Goal: Task Accomplishment & Management: Manage account settings

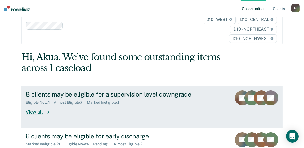
scroll to position [53, 0]
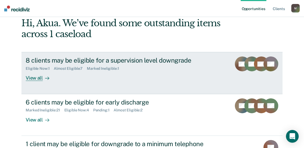
click at [30, 67] on div "Eligible Now : 1" at bounding box center [40, 68] width 28 height 4
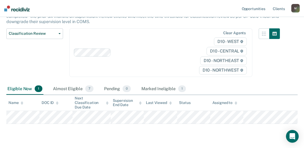
scroll to position [71, 0]
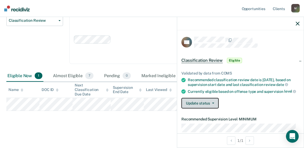
click at [210, 103] on span "button" at bounding box center [212, 102] width 4 height 1
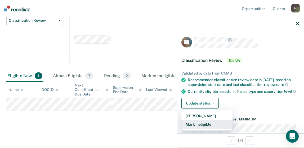
click at [211, 128] on button "Mark Ineligible" at bounding box center [206, 124] width 51 height 8
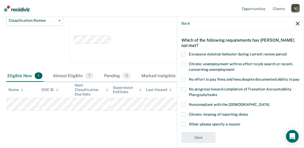
scroll to position [26, 0]
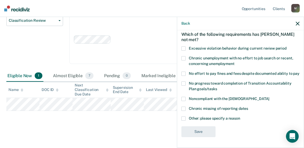
click at [187, 101] on label "Noncompliant with the [DEMOGRAPHIC_DATA]" at bounding box center [240, 100] width 118 height 6
click at [269, 97] on input "Noncompliant with the [DEMOGRAPHIC_DATA]" at bounding box center [269, 97] width 0 height 0
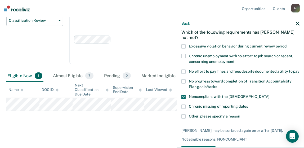
scroll to position [0, 0]
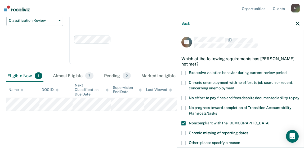
click at [185, 110] on span at bounding box center [183, 108] width 4 height 4
click at [217, 111] on input "No progress toward completion of Transition Accountability Plan goals/tasks" at bounding box center [217, 111] width 0 height 0
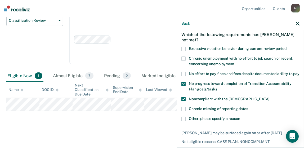
scroll to position [51, 0]
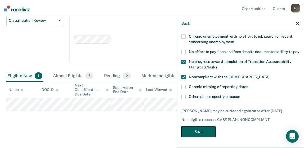
click at [205, 133] on button "Save" at bounding box center [198, 131] width 34 height 11
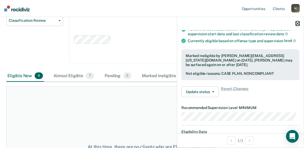
click at [298, 22] on icon "button" at bounding box center [298, 24] width 4 height 4
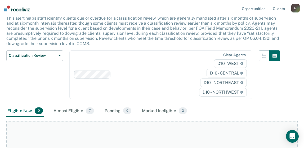
scroll to position [0, 0]
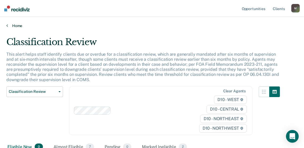
click at [16, 24] on link "Home" at bounding box center [151, 25] width 291 height 5
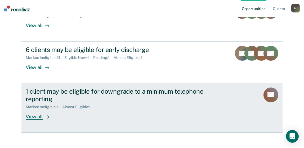
scroll to position [106, 0]
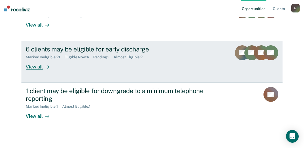
click at [80, 58] on div "Eligible Now : 4" at bounding box center [78, 57] width 29 height 4
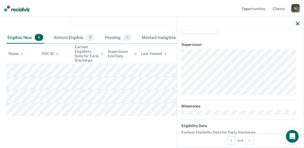
scroll to position [106, 0]
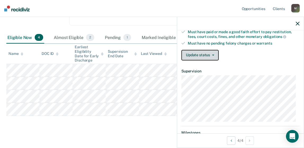
click at [211, 55] on button "Update status" at bounding box center [199, 55] width 37 height 11
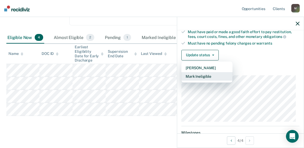
click at [209, 76] on button "Mark Ineligible" at bounding box center [206, 76] width 51 height 8
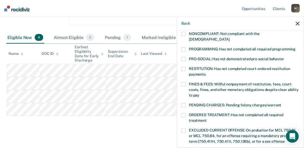
click at [183, 57] on label "PRO-SOCIAL: Has not demonstrated pro-social behavior" at bounding box center [240, 60] width 118 height 6
click at [284, 57] on input "PRO-SOCIAL: Has not demonstrated pro-social behavior" at bounding box center [284, 57] width 0 height 0
click at [184, 33] on span at bounding box center [183, 34] width 4 height 4
click at [229, 37] on input "NONCOMPLIANT: Not compliant with the [DEMOGRAPHIC_DATA]" at bounding box center [229, 37] width 0 height 0
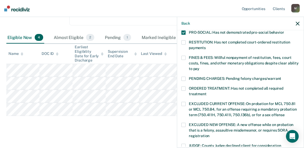
click at [183, 76] on span at bounding box center [183, 78] width 4 height 4
click at [281, 76] on input "PENDING CHARGES: Pending felony charges/warrant" at bounding box center [281, 76] width 0 height 0
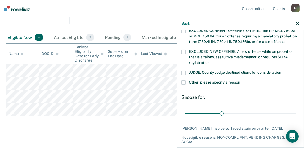
scroll to position [199, 0]
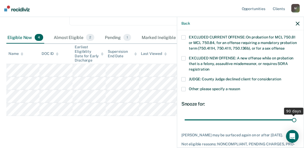
drag, startPoint x: 219, startPoint y: 112, endPoint x: 337, endPoint y: 113, distance: 117.5
type input "90"
click at [296, 115] on input "range" at bounding box center [240, 119] width 112 height 9
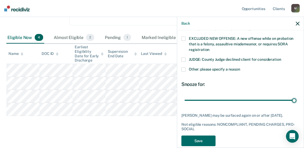
scroll to position [225, 0]
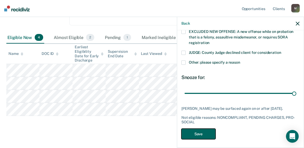
click at [195, 129] on button "Save" at bounding box center [198, 133] width 34 height 11
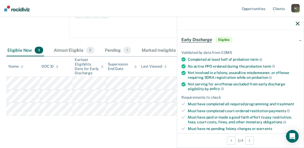
scroll to position [0, 0]
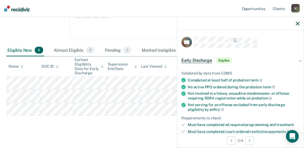
click at [221, 60] on span "Eligible" at bounding box center [223, 60] width 15 height 5
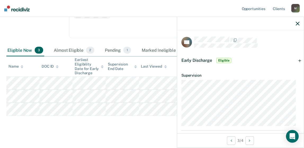
click at [299, 24] on div at bounding box center [240, 23] width 126 height 13
click at [296, 22] on icon "button" at bounding box center [298, 24] width 4 height 4
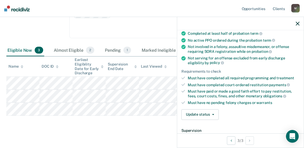
scroll to position [79, 0]
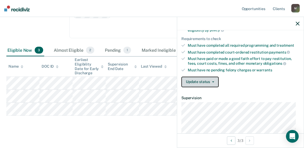
click at [203, 79] on button "Update status" at bounding box center [199, 81] width 37 height 11
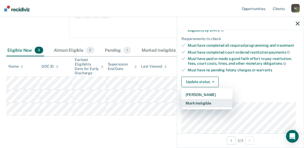
click at [209, 102] on button "Mark Ineligible" at bounding box center [206, 103] width 51 height 8
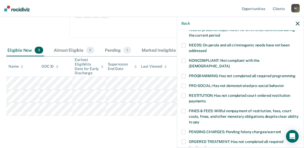
click at [184, 74] on span at bounding box center [183, 76] width 4 height 4
click at [295, 74] on input "PROGRAMMING: Has not completed all required programming" at bounding box center [295, 74] width 0 height 0
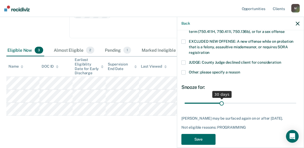
scroll to position [216, 0]
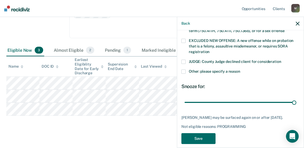
drag, startPoint x: 221, startPoint y: 94, endPoint x: 257, endPoint y: 126, distance: 48.6
type input "90"
click at [296, 98] on input "range" at bounding box center [240, 101] width 112 height 9
click at [201, 138] on button "Save" at bounding box center [198, 138] width 34 height 11
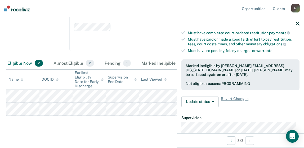
scroll to position [86, 0]
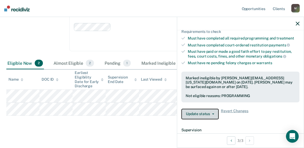
click at [198, 112] on button "Update status" at bounding box center [199, 113] width 37 height 11
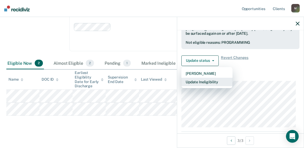
scroll to position [143, 0]
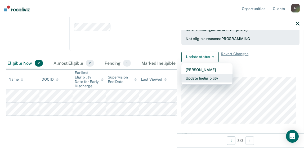
click at [202, 76] on button "Update Ineligibility" at bounding box center [206, 78] width 51 height 8
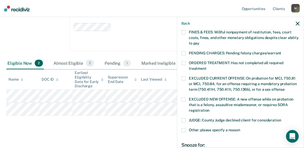
scroll to position [159, 0]
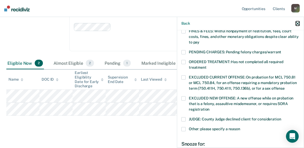
click at [297, 22] on icon "button" at bounding box center [298, 24] width 4 height 4
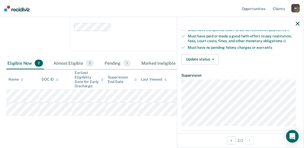
scroll to position [106, 0]
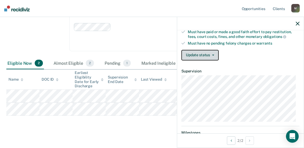
click at [209, 50] on button "Update status" at bounding box center [199, 55] width 37 height 11
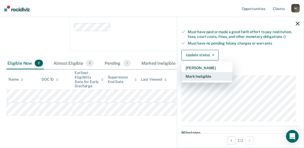
click at [212, 75] on button "Mark Ineligible" at bounding box center [206, 76] width 51 height 8
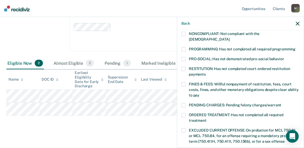
click at [183, 47] on span at bounding box center [183, 49] width 4 height 4
click at [295, 47] on input "PROGRAMMING: Has not completed all required programming" at bounding box center [295, 47] width 0 height 0
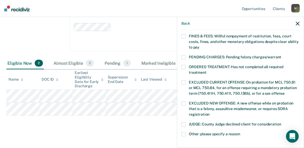
scroll to position [212, 0]
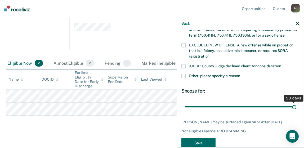
drag, startPoint x: 218, startPoint y: 99, endPoint x: 312, endPoint y: 94, distance: 93.8
type input "90"
click at [296, 102] on input "range" at bounding box center [240, 106] width 112 height 9
click at [203, 141] on button "Save" at bounding box center [198, 142] width 34 height 11
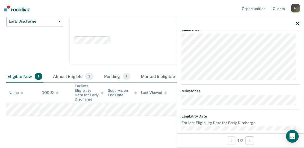
scroll to position [153, 0]
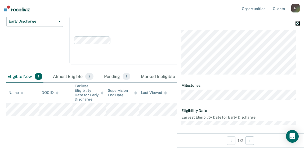
click at [297, 23] on icon "button" at bounding box center [298, 24] width 4 height 4
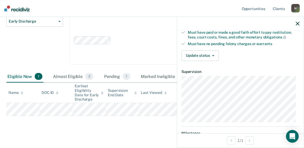
scroll to position [106, 0]
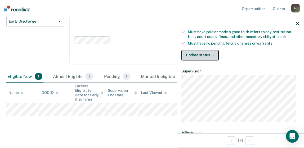
click at [206, 53] on button "Update status" at bounding box center [199, 55] width 37 height 11
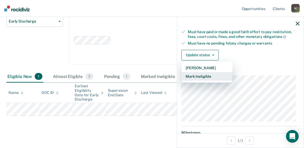
click at [203, 76] on button "Mark Ineligible" at bounding box center [206, 76] width 51 height 8
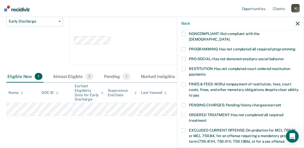
click at [184, 47] on span at bounding box center [183, 49] width 4 height 4
click at [295, 47] on input "PROGRAMMING: Has not completed all required programming" at bounding box center [295, 47] width 0 height 0
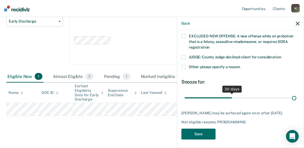
scroll to position [216, 0]
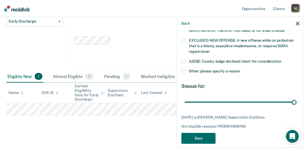
drag, startPoint x: 230, startPoint y: 91, endPoint x: 221, endPoint y: 119, distance: 29.7
type input "70"
click at [296, 97] on input "range" at bounding box center [240, 101] width 112 height 9
click at [206, 133] on button "Save" at bounding box center [198, 138] width 34 height 11
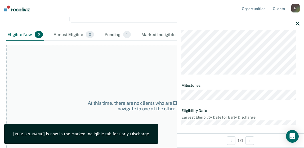
scroll to position [114, 0]
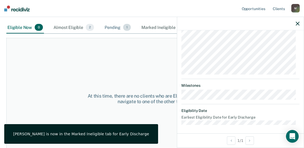
click at [118, 22] on div "Pending 1" at bounding box center [117, 28] width 28 height 12
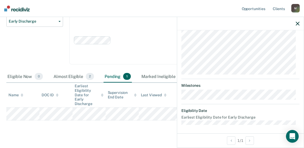
click at [158, 37] on div at bounding box center [154, 40] width 82 height 6
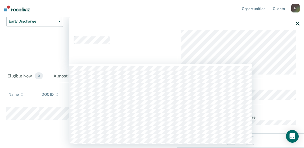
scroll to position [65, 0]
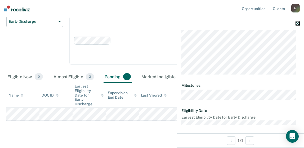
click at [297, 22] on icon "button" at bounding box center [298, 24] width 4 height 4
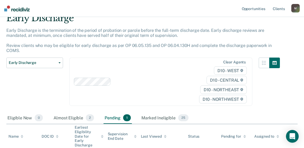
scroll to position [0, 0]
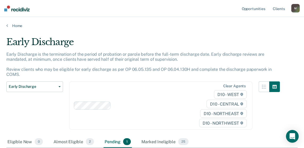
click at [12, 22] on div "Home" at bounding box center [152, 22] width 304 height 11
click at [13, 24] on link "Home" at bounding box center [151, 25] width 291 height 5
